Goal: Navigation & Orientation: Find specific page/section

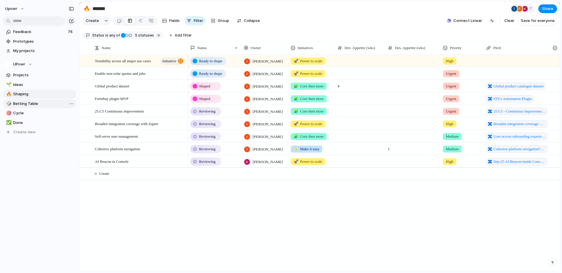
click at [21, 101] on span "Betting Table" at bounding box center [43, 104] width 61 height 6
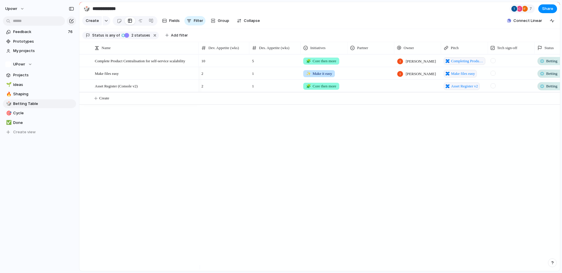
click at [544, 64] on div at bounding box center [542, 61] width 5 height 5
drag, startPoint x: 244, startPoint y: 210, endPoint x: 252, endPoint y: 155, distance: 55.2
click at [244, 210] on div "Idea Ready to shape Shaped Backlog Shaping Reviewing Betting Paused In cycle Sh…" at bounding box center [281, 136] width 562 height 273
click at [546, 77] on div "Betting" at bounding box center [553, 73] width 30 height 7
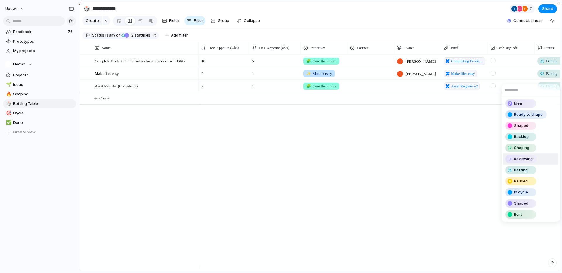
click at [527, 158] on span "Reviewing" at bounding box center [523, 159] width 19 height 6
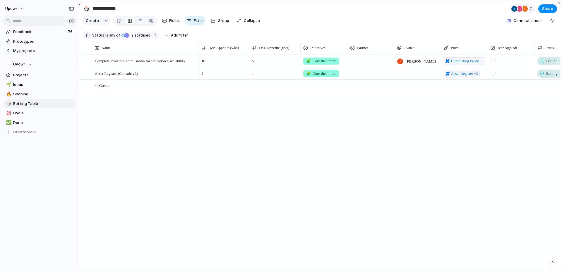
click at [543, 84] on button "Create" at bounding box center [327, 86] width 484 height 12
click at [544, 77] on div "Betting" at bounding box center [553, 73] width 30 height 7
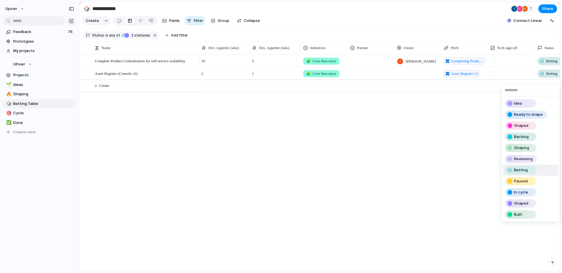
click at [544, 80] on div "Idea Ready to shape Shaped Backlog Shaping Reviewing Betting Paused In cycle Sh…" at bounding box center [281, 136] width 562 height 273
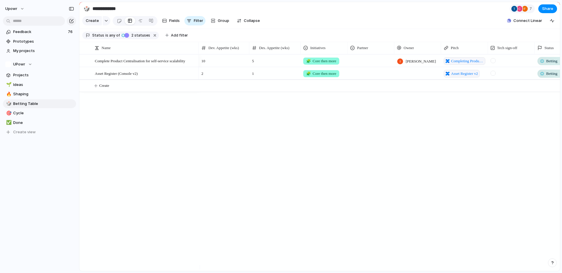
click at [544, 76] on div at bounding box center [542, 73] width 5 height 5
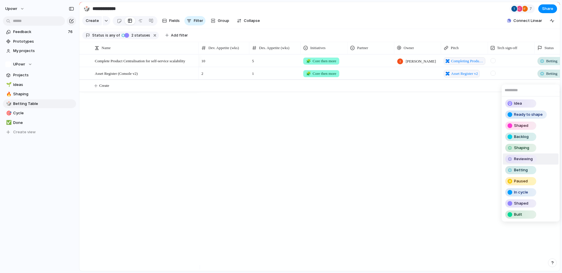
click at [521, 157] on span "Reviewing" at bounding box center [523, 159] width 19 height 6
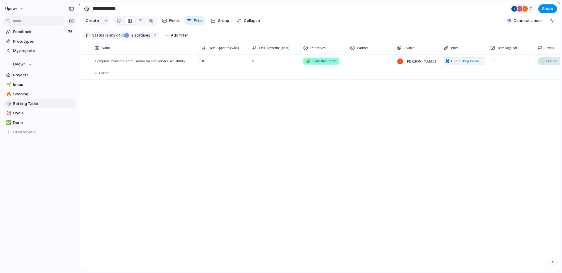
click at [548, 64] on span "Betting" at bounding box center [551, 61] width 11 height 6
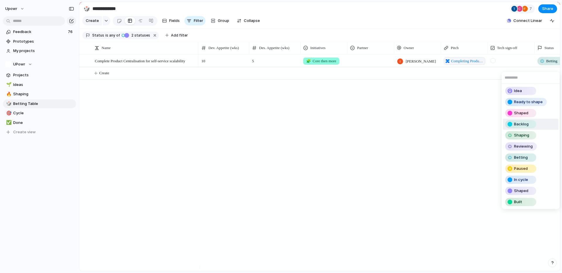
click at [524, 124] on span "Backlog" at bounding box center [521, 125] width 15 height 6
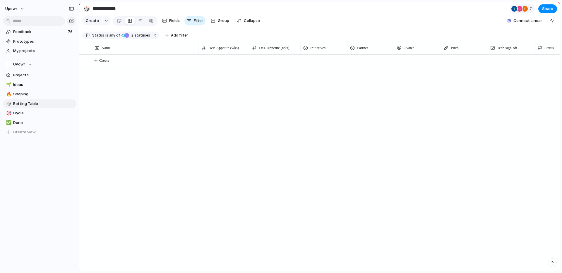
drag, startPoint x: 295, startPoint y: 136, endPoint x: 115, endPoint y: 135, distance: 180.4
click at [293, 136] on div "10 5 🧩 Core then more [PERSON_NAME] Completing Product Centralisation for self-…" at bounding box center [379, 162] width 361 height 217
click at [24, 96] on span "Shaping" at bounding box center [43, 94] width 61 height 6
type input "*******"
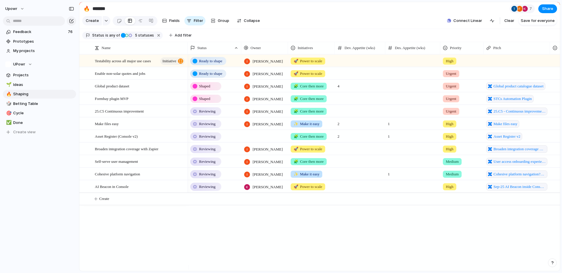
click at [254, 139] on div at bounding box center [264, 136] width 47 height 12
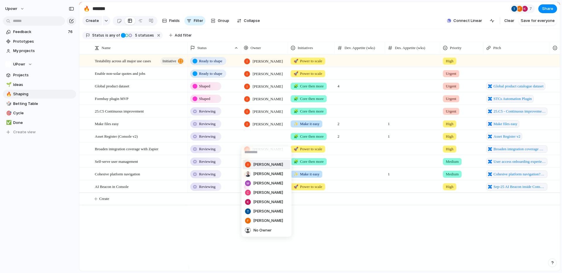
click at [262, 166] on span "[PERSON_NAME]" at bounding box center [268, 165] width 30 height 6
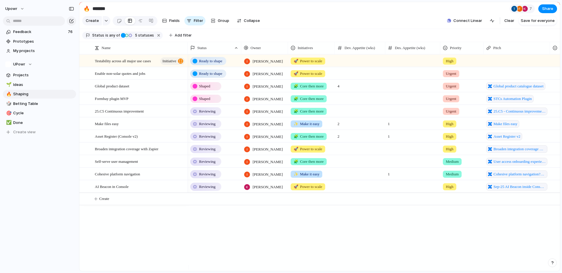
click at [304, 245] on div "Ready to shape [PERSON_NAME] 🚀 Power to scale High Ready to shape [PERSON_NAME]…" at bounding box center [374, 162] width 372 height 217
